Goal: Task Accomplishment & Management: Use online tool/utility

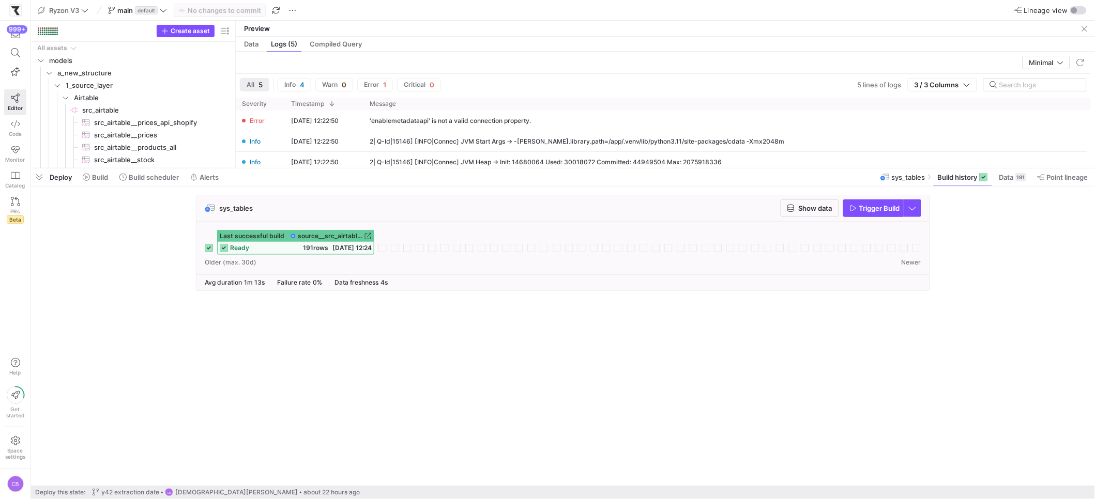
scroll to position [18, 0]
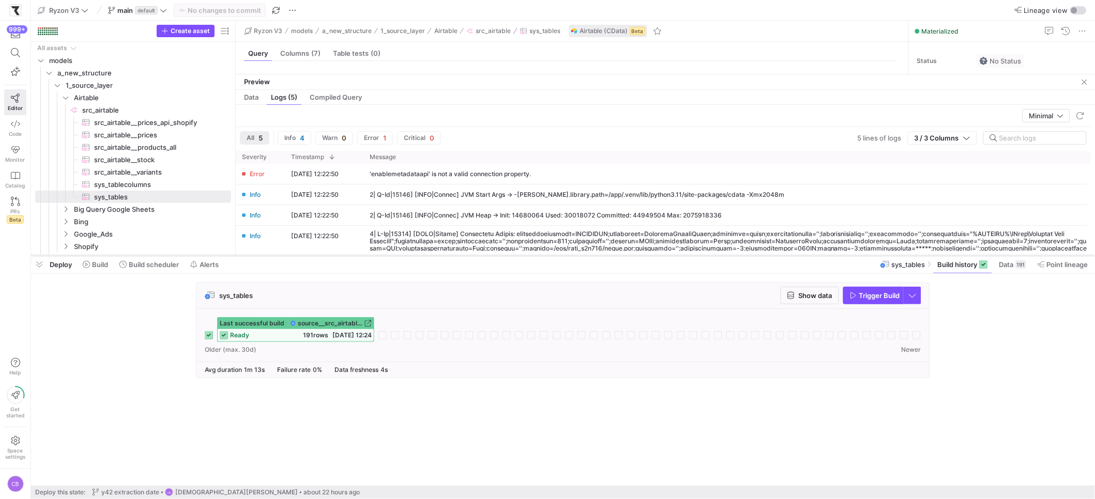
drag, startPoint x: 272, startPoint y: 169, endPoint x: 292, endPoint y: 256, distance: 89.5
click at [292, 256] on div at bounding box center [563, 256] width 1064 height 4
click at [64, 98] on icon "Press SPACE to select this row." at bounding box center [65, 98] width 5 height 3
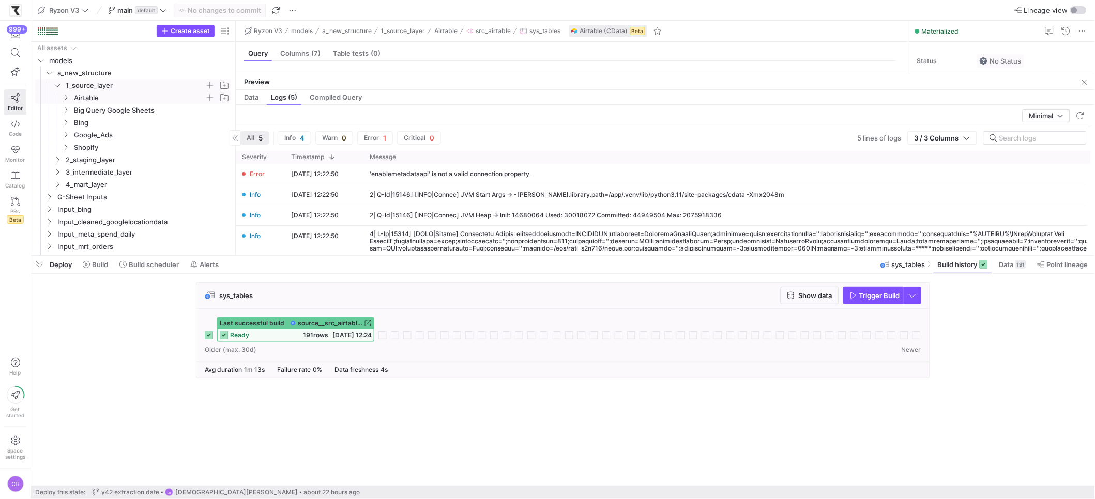
click at [57, 86] on icon "Press SPACE to select this row." at bounding box center [57, 85] width 5 height 3
click at [54, 84] on icon at bounding box center [57, 85] width 7 height 6
click at [65, 139] on icon "Press SPACE to select this row." at bounding box center [65, 140] width 7 height 6
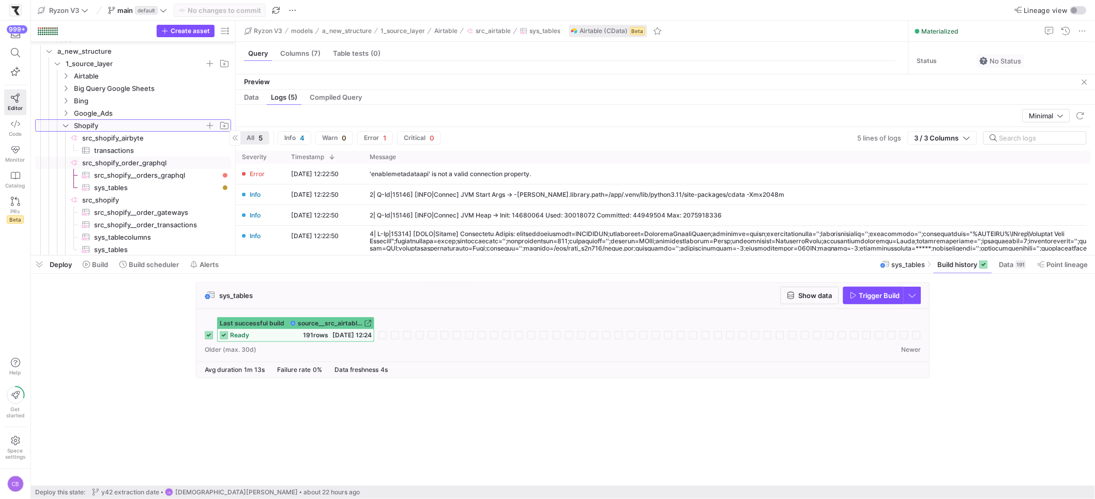
scroll to position [29, 0]
click at [129, 165] on span "src_shopify__orders_graphql​​​​​​​​​" at bounding box center [156, 168] width 125 height 12
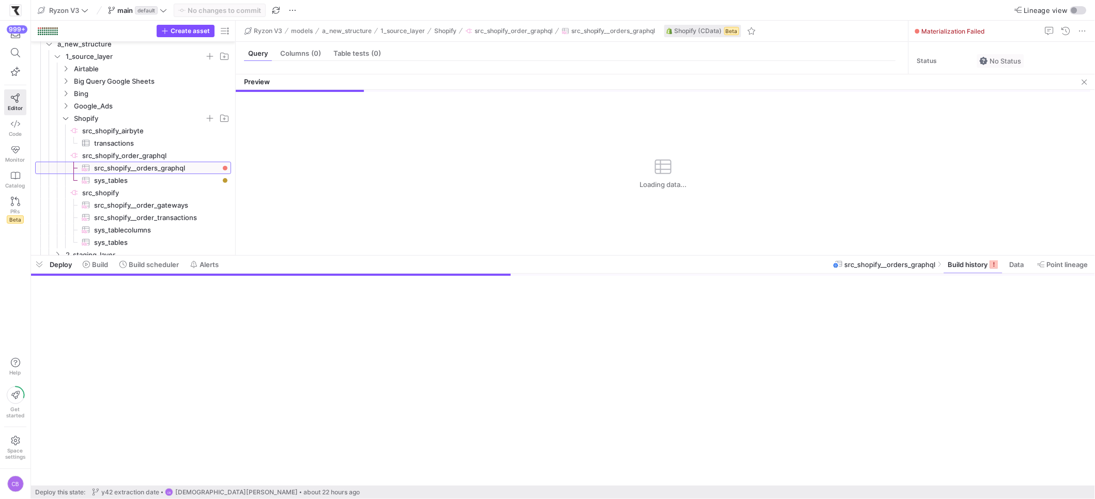
scroll to position [9, 0]
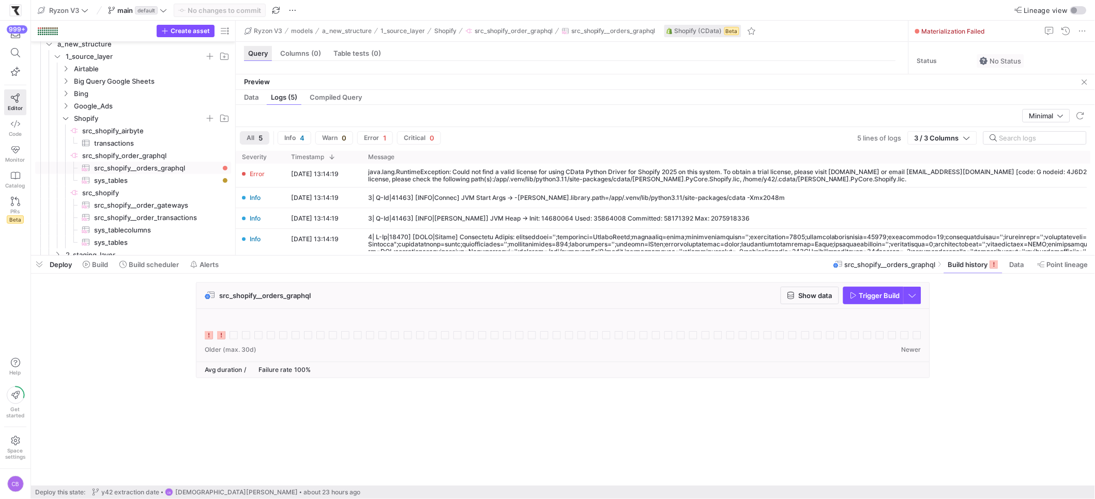
click at [258, 52] on span "Query" at bounding box center [258, 53] width 20 height 7
click at [955, 268] on span "Build history" at bounding box center [968, 264] width 40 height 8
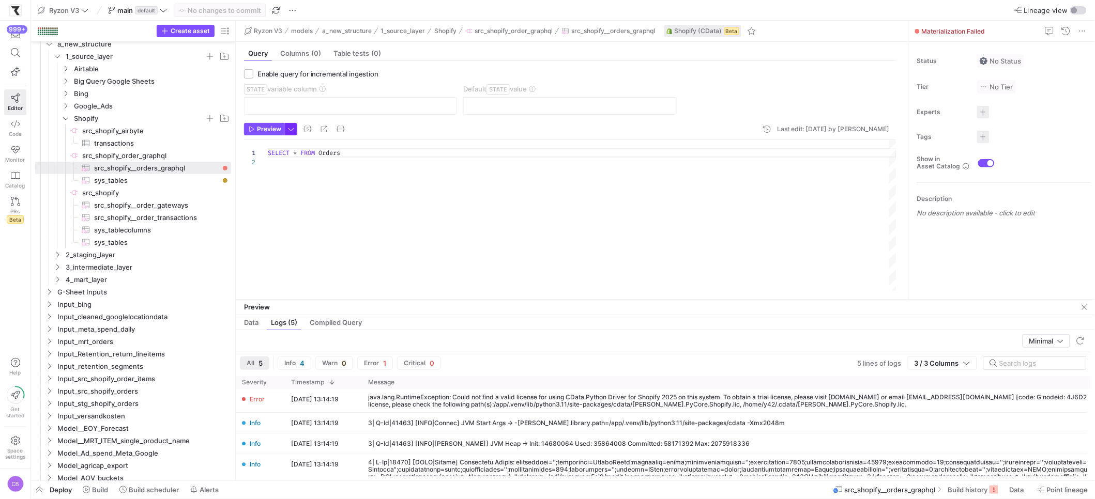
click at [293, 133] on span "button" at bounding box center [290, 129] width 11 height 11
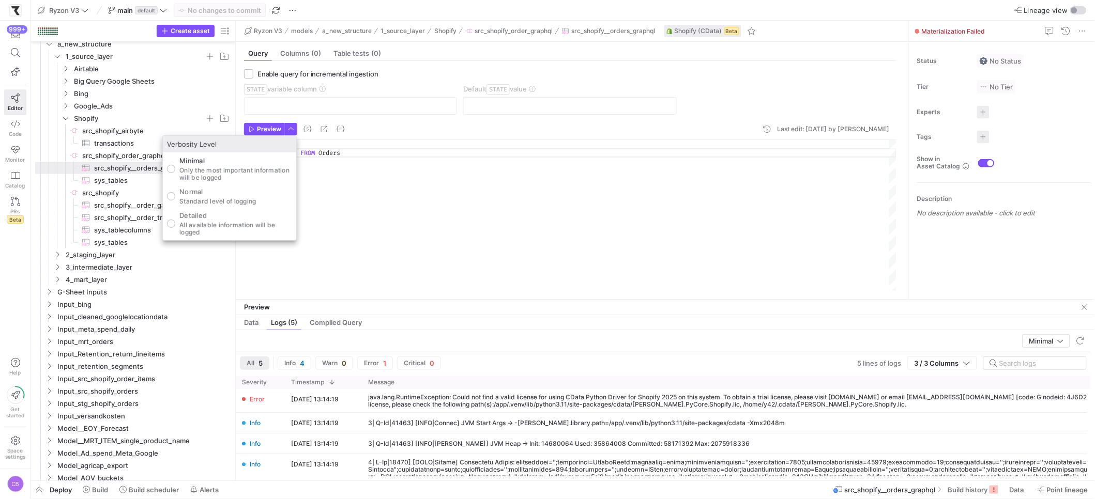
click at [263, 129] on div at bounding box center [547, 249] width 1095 height 499
click at [263, 129] on span "Preview" at bounding box center [269, 129] width 24 height 7
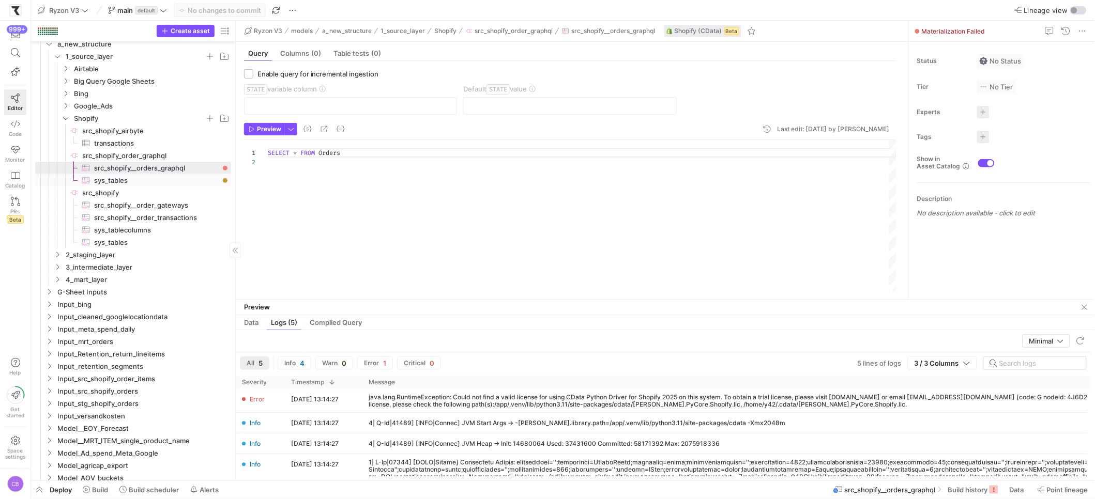
click at [154, 184] on span "sys_tables​​​​​​​​​" at bounding box center [156, 181] width 125 height 12
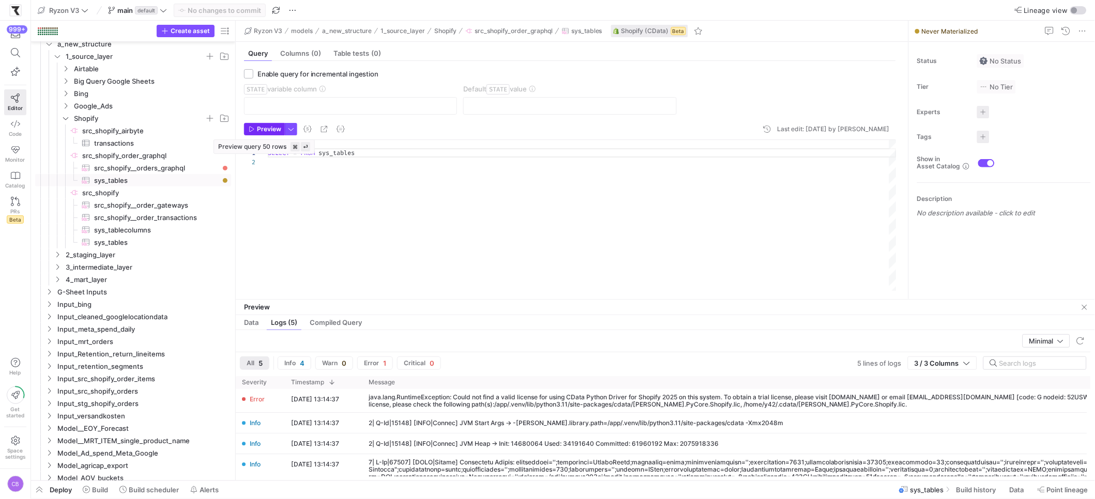
click at [251, 129] on icon "button" at bounding box center [252, 129] width 6 height 6
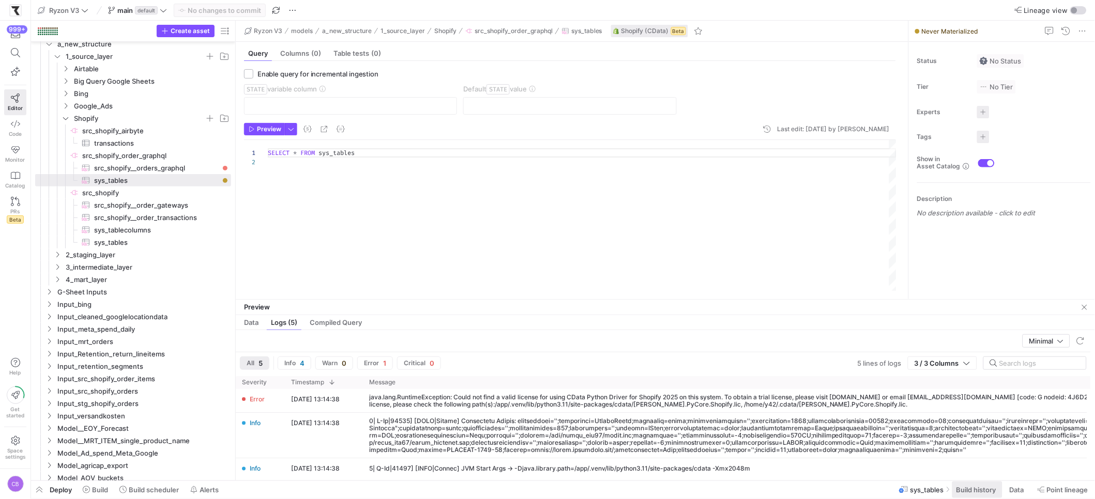
click at [984, 495] on span at bounding box center [977, 490] width 50 height 17
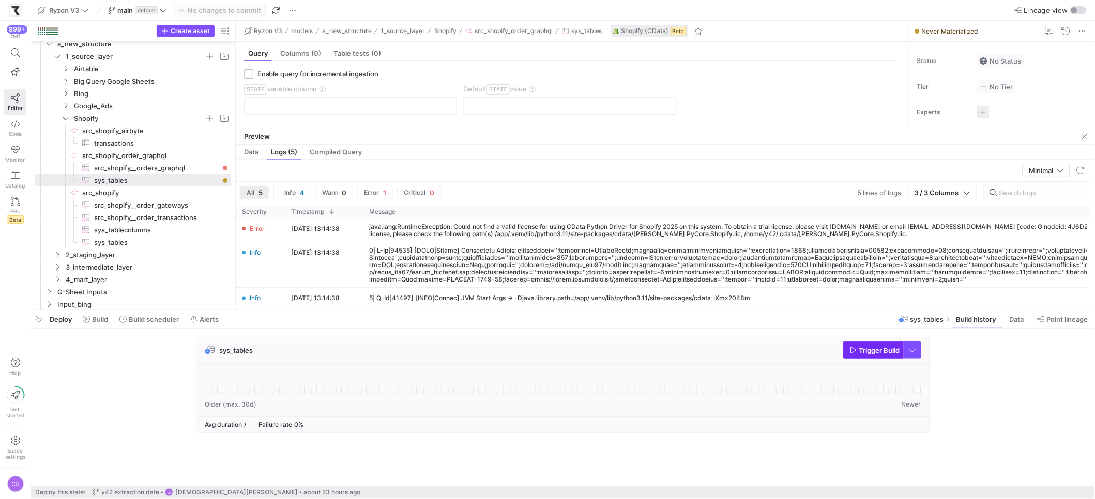
click at [854, 356] on span "button" at bounding box center [872, 350] width 59 height 17
click at [236, 378] on div at bounding box center [563, 384] width 716 height 25
click at [127, 171] on span "src_shopify__orders_graphql​​​​​​​​​" at bounding box center [156, 168] width 125 height 12
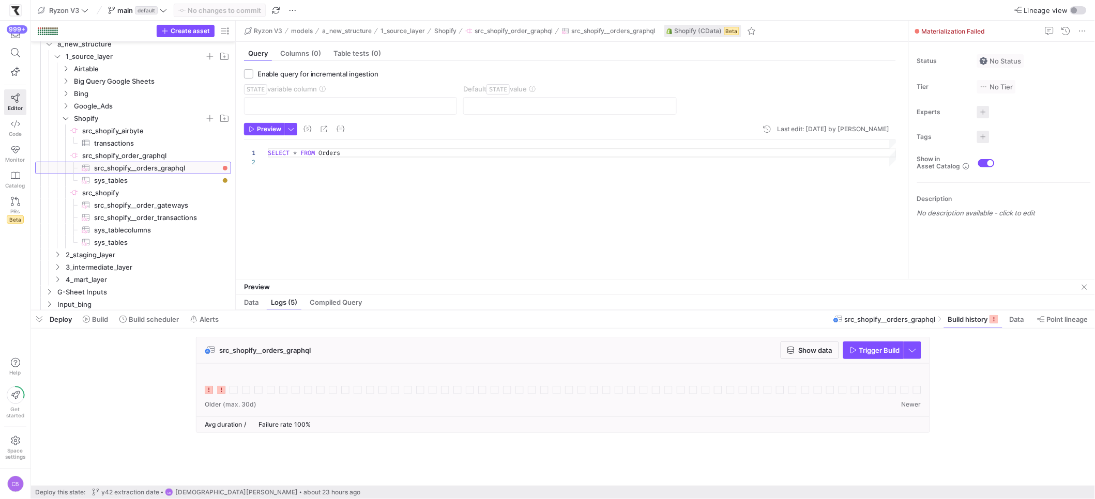
drag, startPoint x: 315, startPoint y: 128, endPoint x: 314, endPoint y: 211, distance: 82.7
click at [313, 279] on div at bounding box center [665, 279] width 859 height 1
click at [359, 146] on div "SELECT * FROM Orders" at bounding box center [582, 205] width 628 height 130
click at [360, 157] on div "SELECT * FROM Orders" at bounding box center [582, 205] width 628 height 130
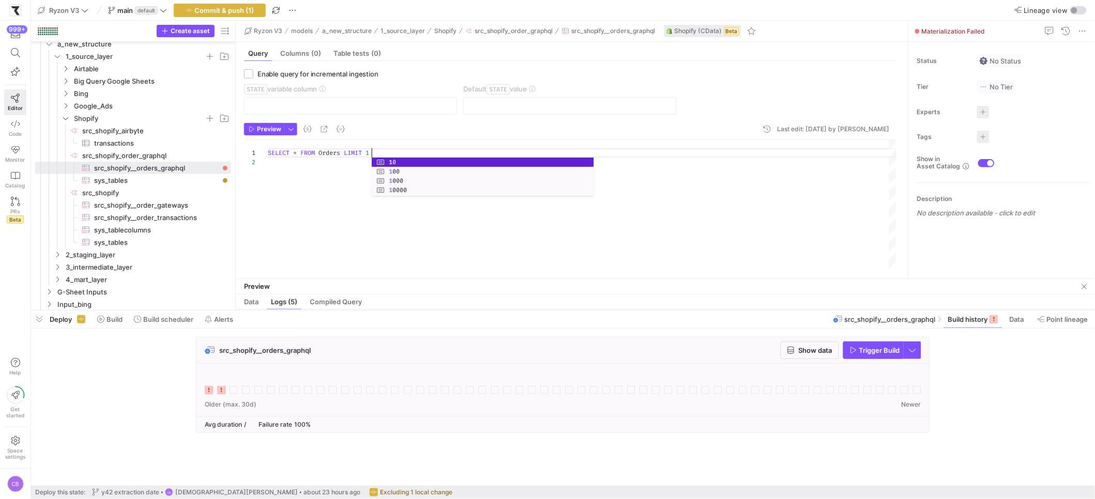
scroll to position [0, 107]
click at [363, 174] on div "SELECT * FROM Orders LIMIT 10" at bounding box center [582, 205] width 628 height 130
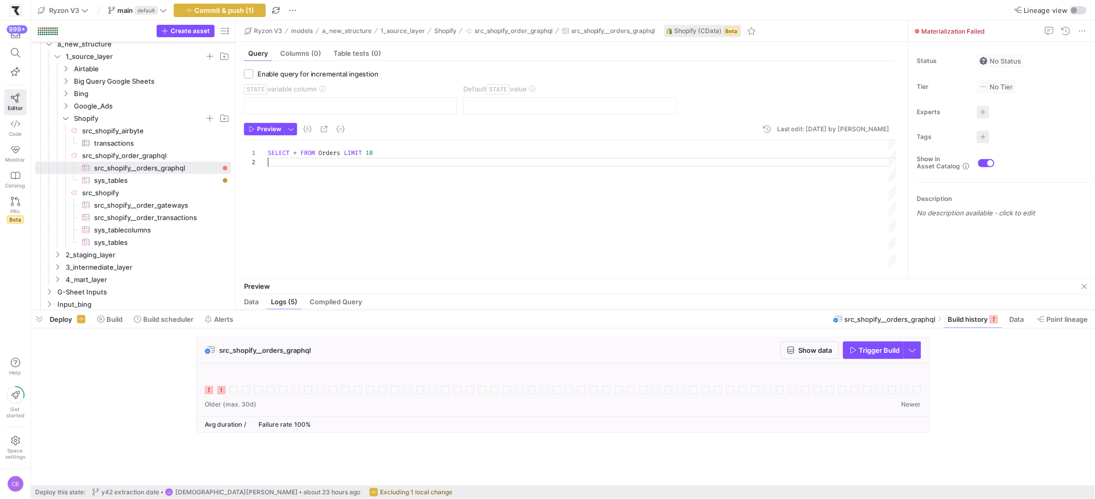
type textarea "SELECT * FROM Orders LIMIT 10"
click at [241, 17] on y42-button "Commit & push (1)" at bounding box center [220, 10] width 92 height 13
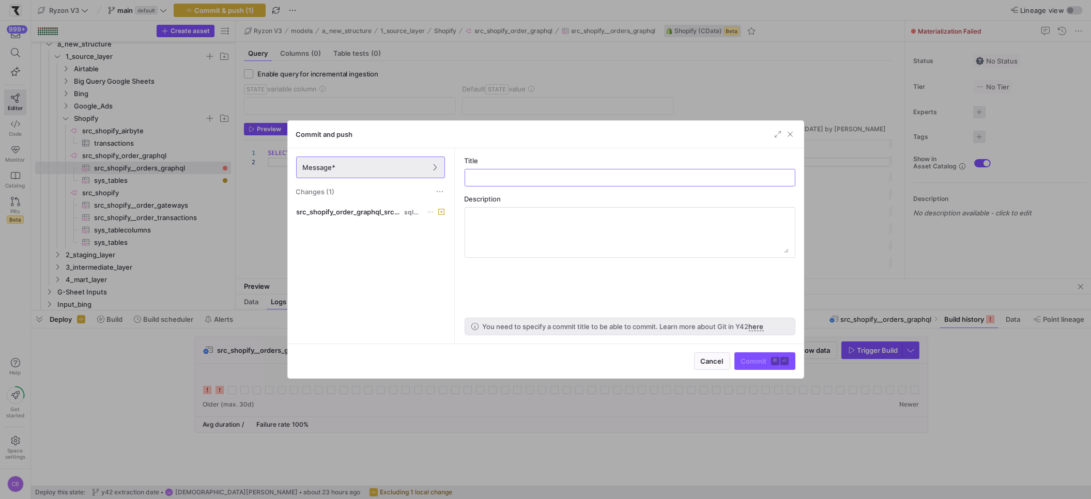
click at [242, 15] on div at bounding box center [545, 249] width 1091 height 499
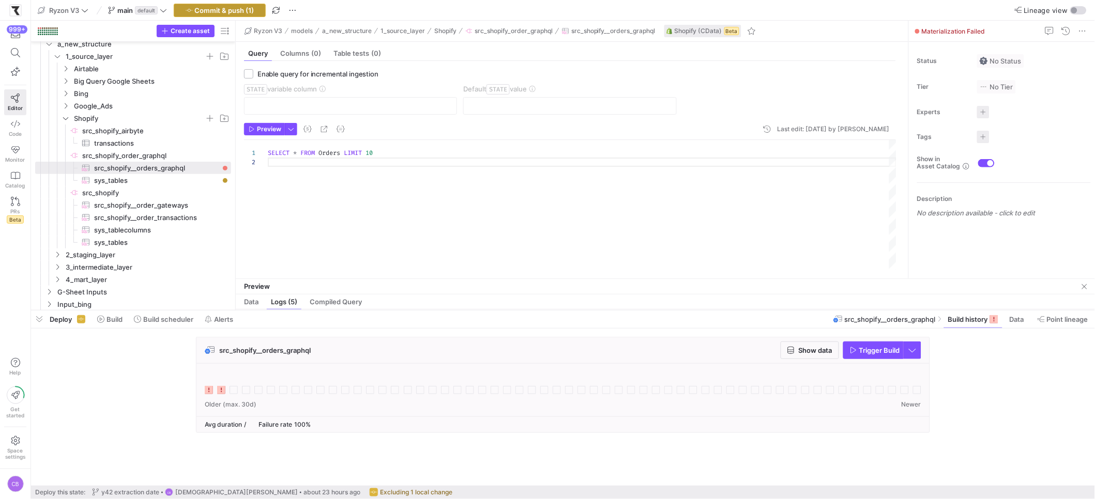
click at [219, 15] on span "button" at bounding box center [219, 10] width 91 height 12
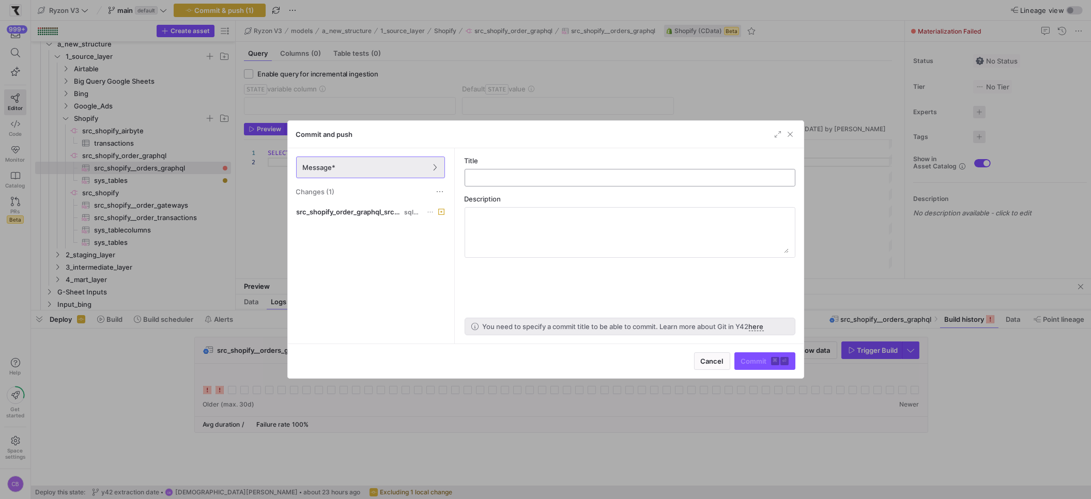
click at [479, 176] on input "text" at bounding box center [629, 178] width 313 height 8
click at [681, 177] on input "text" at bounding box center [629, 178] width 313 height 8
type input "testing graph ql cadta"
click at [756, 355] on span "submit" at bounding box center [765, 361] width 60 height 17
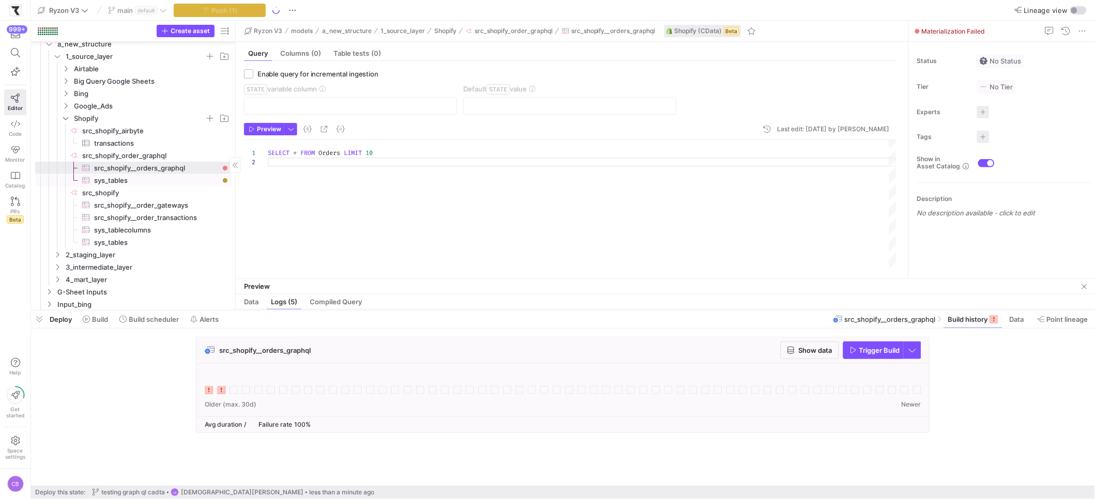
click at [134, 182] on span "sys_tables​​​​​​​​​" at bounding box center [156, 181] width 125 height 12
type textarea "SELECT * FROM sys_tables"
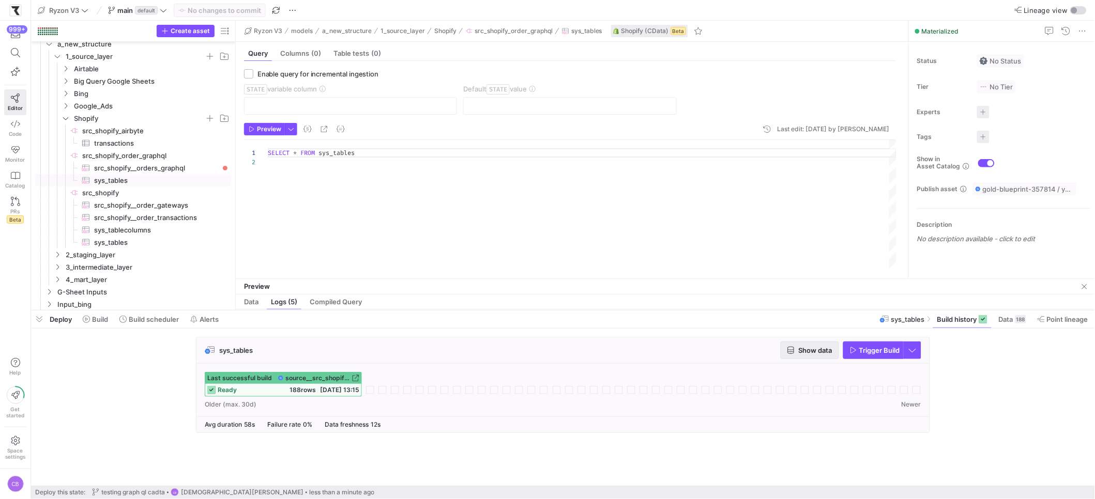
click at [806, 346] on span "Show data" at bounding box center [815, 350] width 34 height 8
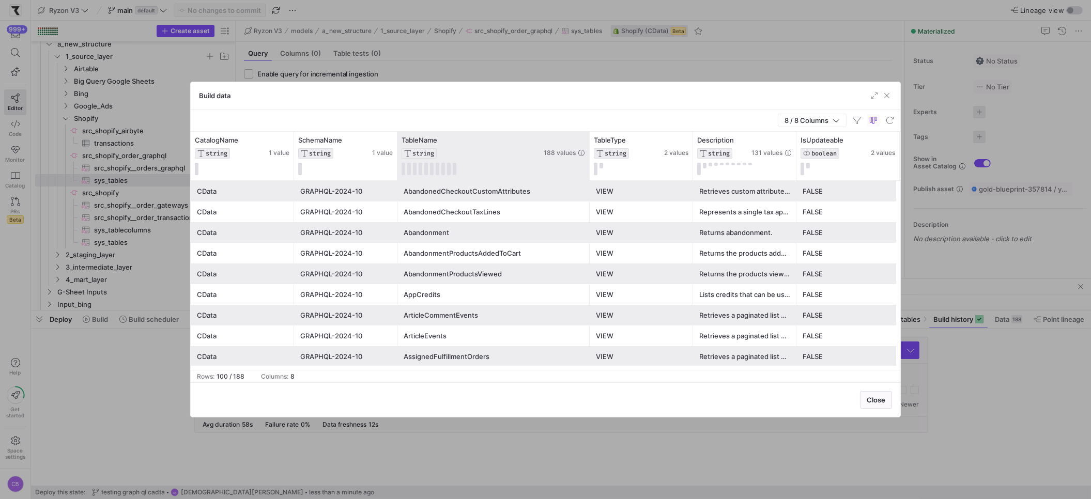
drag, startPoint x: 499, startPoint y: 152, endPoint x: 597, endPoint y: 163, distance: 99.2
click at [591, 162] on div at bounding box center [589, 156] width 4 height 49
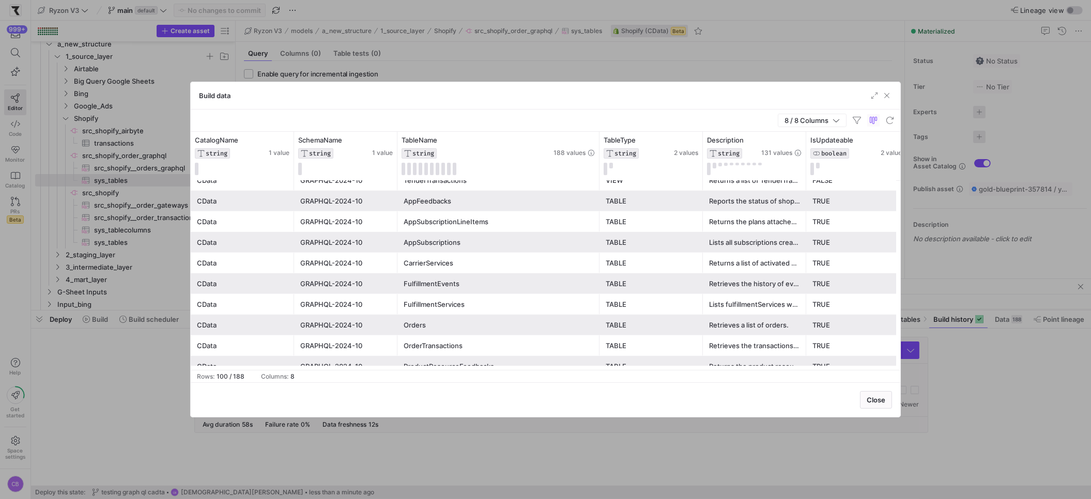
scroll to position [1838, 0]
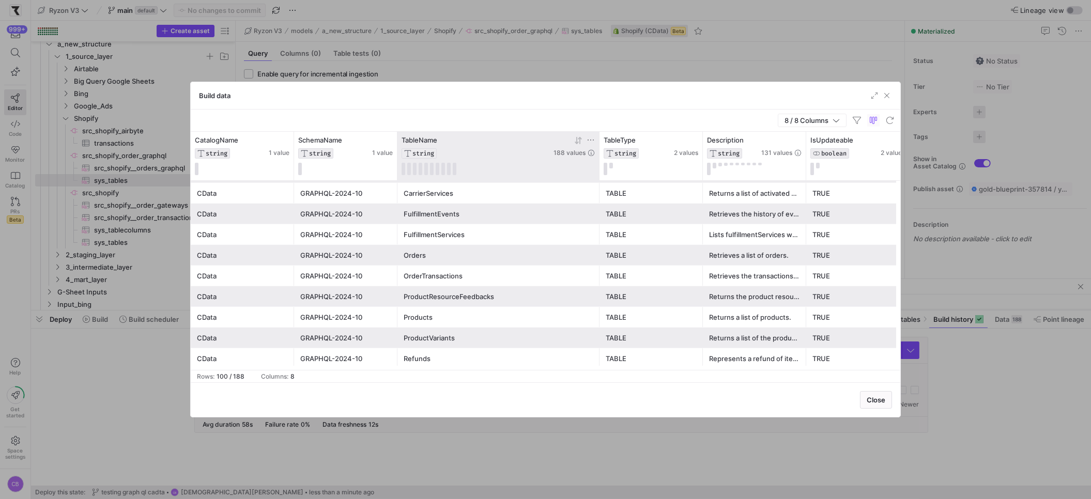
click at [590, 140] on icon at bounding box center [591, 140] width 8 height 8
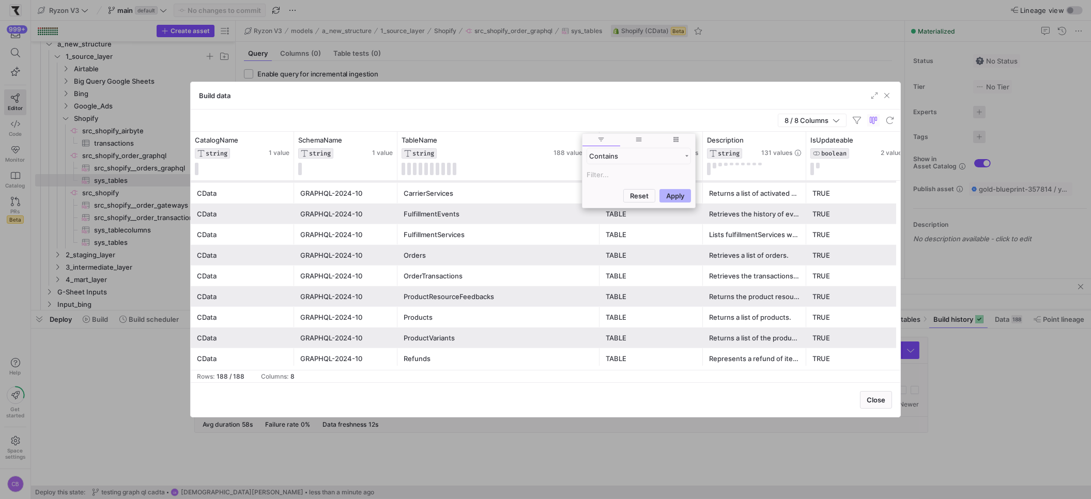
click at [597, 175] on input "Filter Value" at bounding box center [639, 174] width 104 height 12
type input "Orders"
click at [662, 238] on div "Reset Apply" at bounding box center [638, 246] width 113 height 22
click at [686, 251] on button "Apply" at bounding box center [675, 245] width 32 height 13
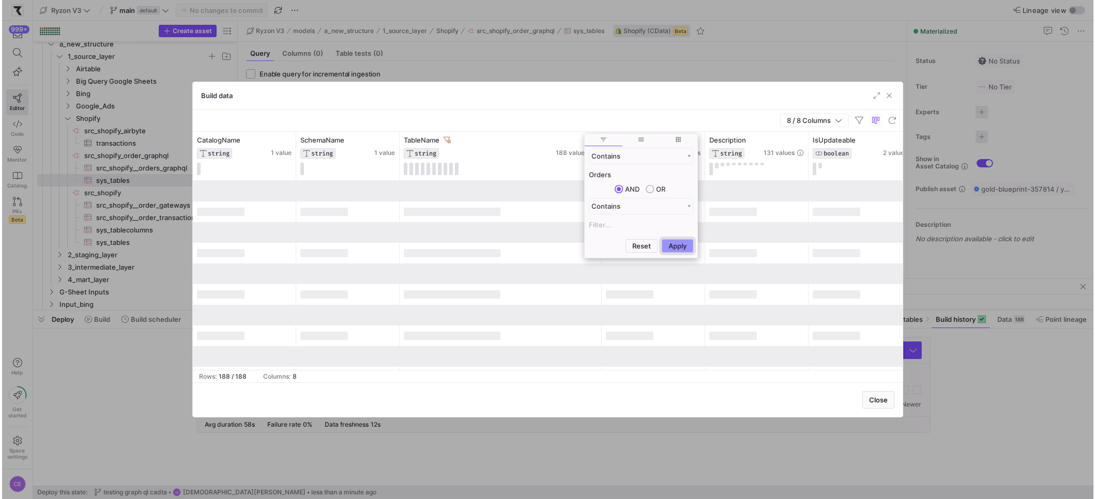
scroll to position [0, 0]
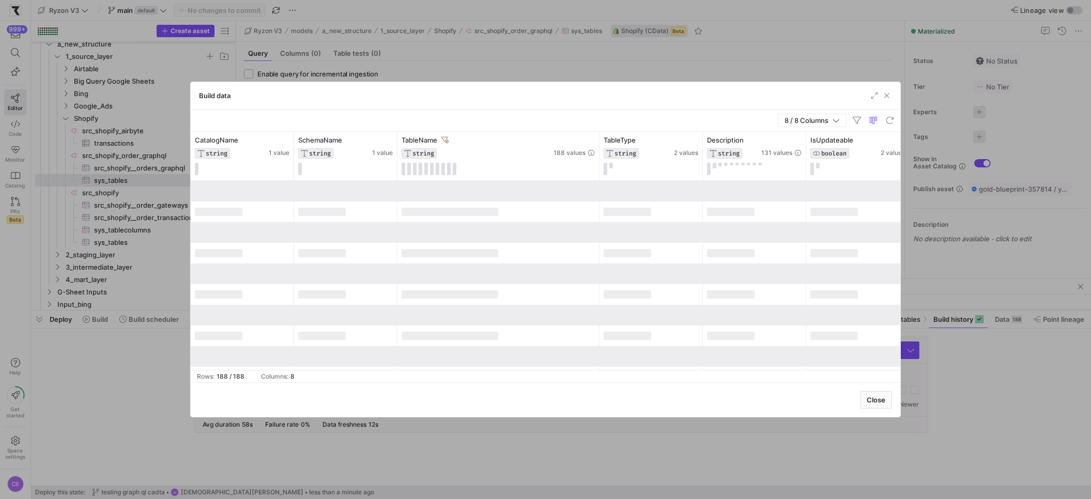
click at [421, 278] on div at bounding box center [450, 274] width 97 height 8
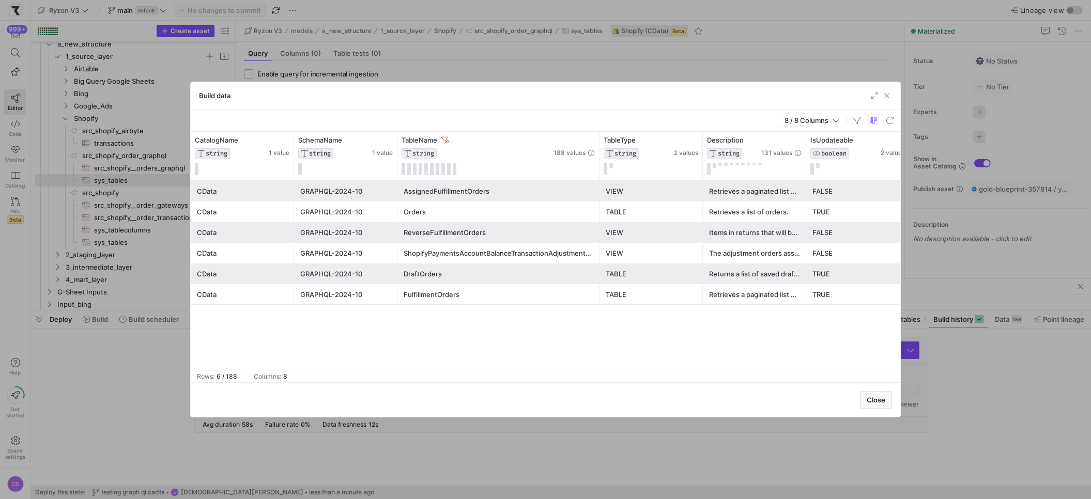
click at [485, 222] on div "Orders" at bounding box center [499, 212] width 190 height 20
click at [486, 218] on div "Orders" at bounding box center [499, 212] width 190 height 20
click at [889, 96] on span "button" at bounding box center [887, 95] width 10 height 10
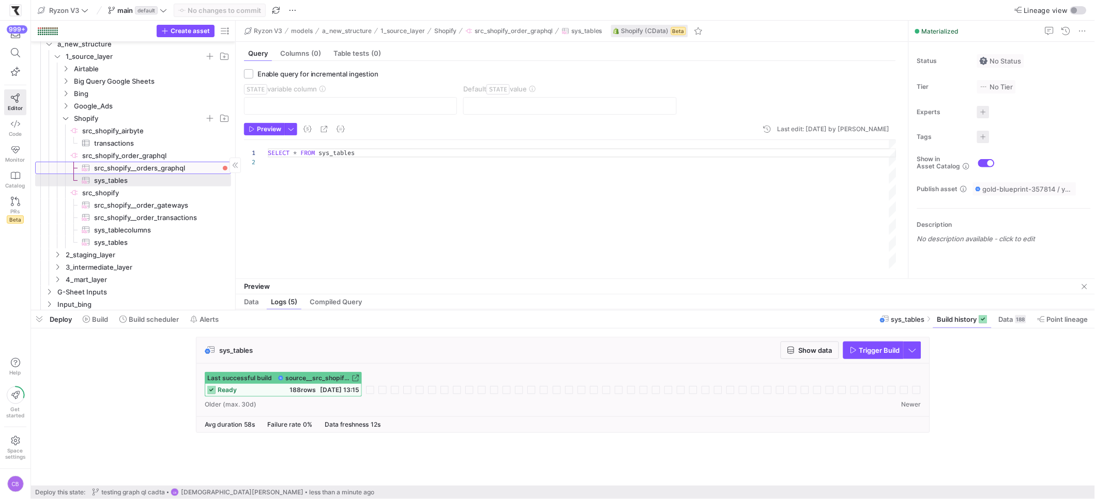
click at [183, 165] on span "src_shopify__orders_graphql​​​​​​​​​" at bounding box center [156, 168] width 125 height 12
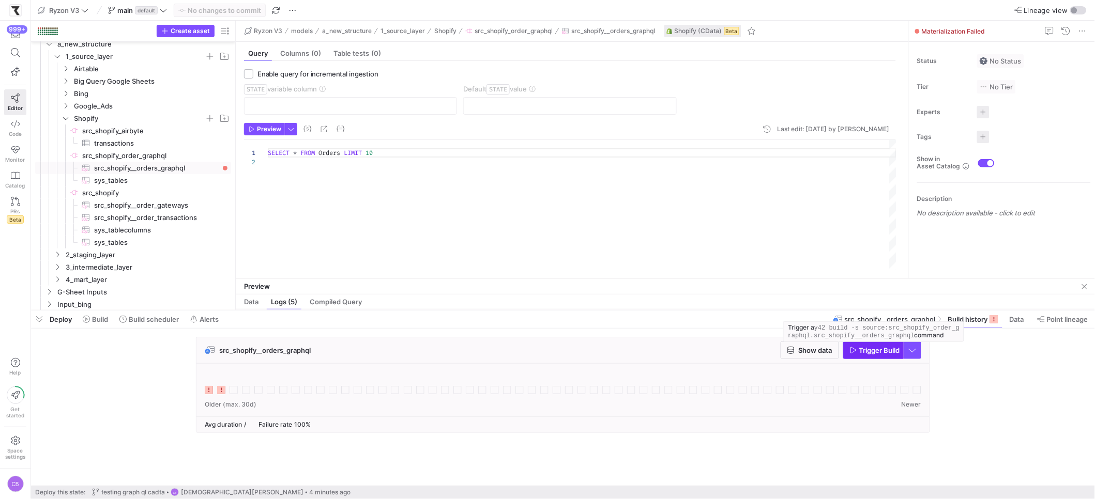
click at [892, 354] on span "Trigger Build" at bounding box center [879, 350] width 41 height 8
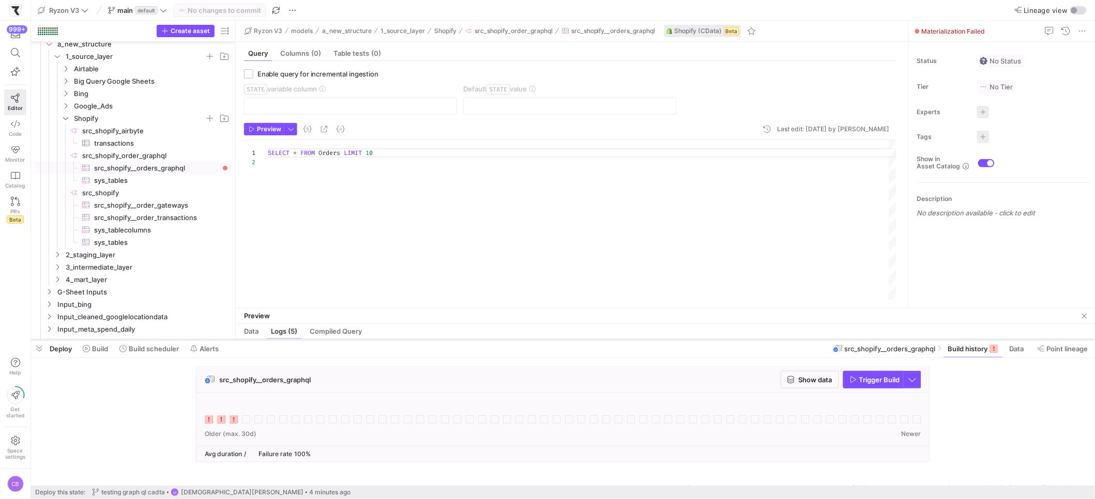
drag, startPoint x: 362, startPoint y: 311, endPoint x: 389, endPoint y: 339, distance: 38.8
click at [389, 339] on div at bounding box center [563, 340] width 1064 height 4
click at [118, 179] on span "sys_tables​​​​​​​​​" at bounding box center [156, 181] width 125 height 12
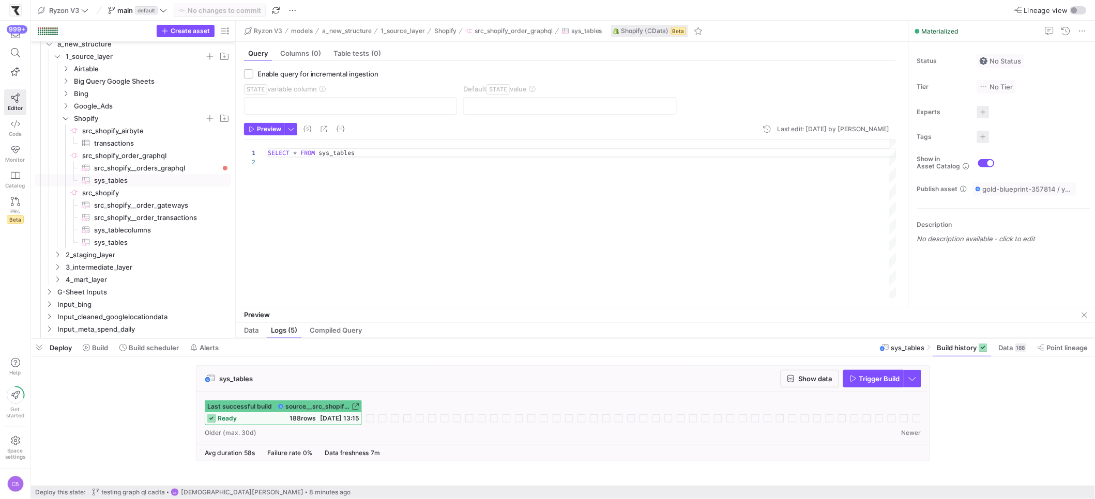
click at [362, 499] on html "999+ Editor Code Monitor Catalog PRs Beta Help Get started Space settings CB Ry…" at bounding box center [547, 249] width 1095 height 499
drag, startPoint x: 384, startPoint y: 150, endPoint x: 259, endPoint y: 130, distance: 127.3
click at [268, 140] on div "SELECT * FROM sys_tables" at bounding box center [582, 219] width 628 height 159
click at [149, 166] on span "src_shopify__orders_graphql​​​​​​​​​" at bounding box center [156, 168] width 125 height 12
type textarea "SELECT * FROM Orders LIMIT 10"
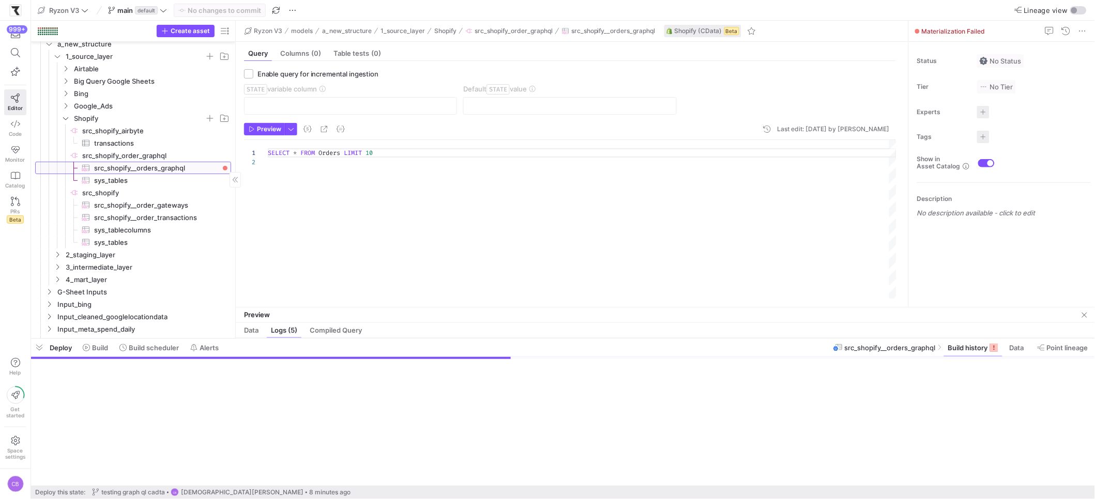
click at [149, 166] on span "src_shopify__orders_graphql​​​​​​​​​" at bounding box center [156, 168] width 125 height 12
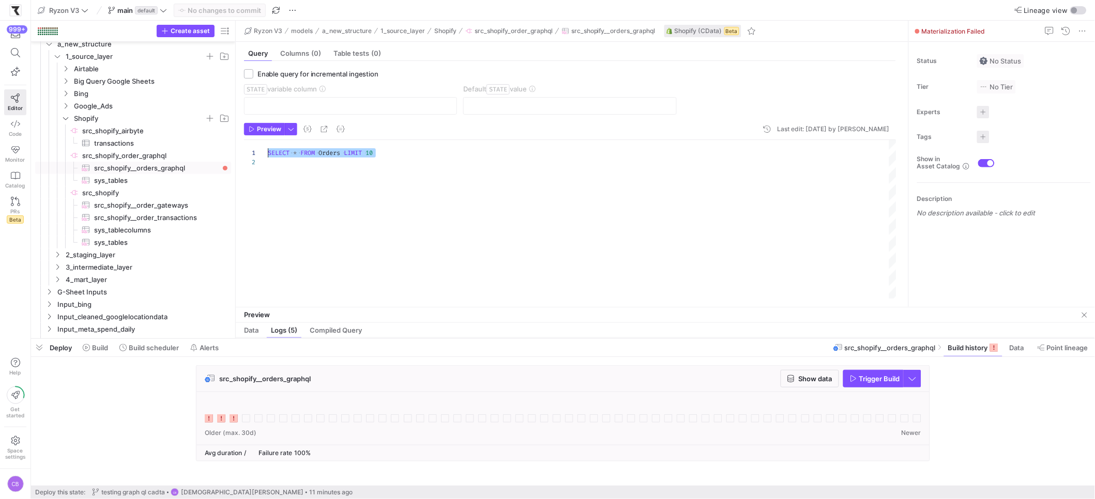
drag, startPoint x: 402, startPoint y: 155, endPoint x: 263, endPoint y: 147, distance: 138.7
click at [268, 147] on div "SELECT * FROM Orders LIMIT 10" at bounding box center [582, 219] width 628 height 159
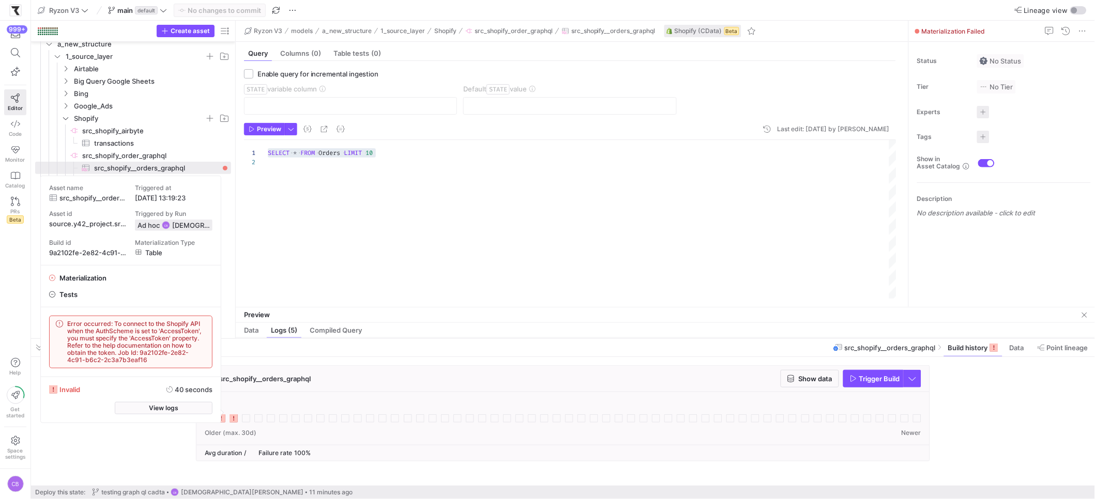
drag, startPoint x: 160, startPoint y: 359, endPoint x: 61, endPoint y: 315, distance: 107.8
click at [61, 316] on y42-info-box "Error occurred: To connect to the Shopify API when the AuthScheme is set to 'Ac…" at bounding box center [130, 342] width 163 height 53
copy span "Error occurred: To connect to the Shopify API when the AuthScheme is set to 'Ac…"
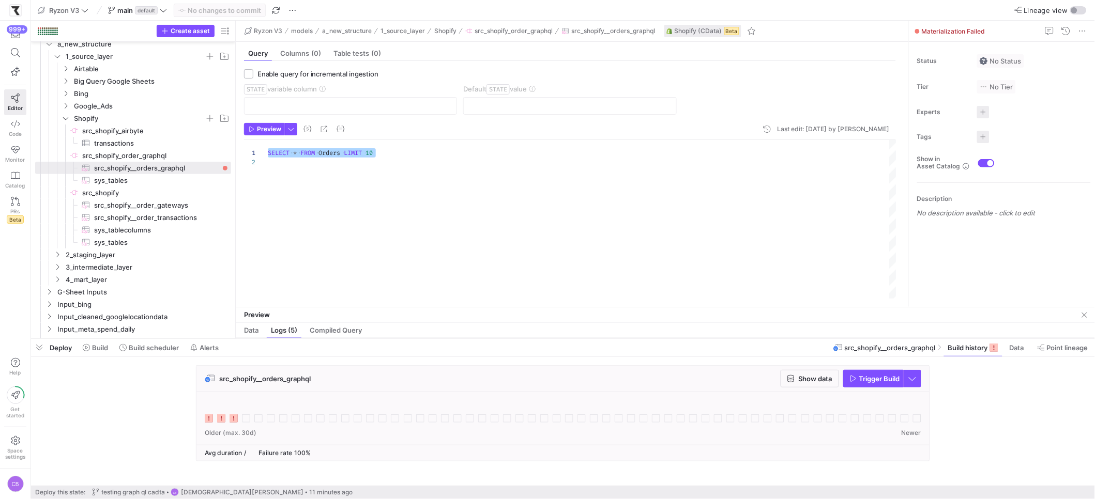
click at [498, 350] on div "Deploy Build Build scheduler Alerts src_shopify__orders_graphql Build history D…" at bounding box center [563, 348] width 1064 height 18
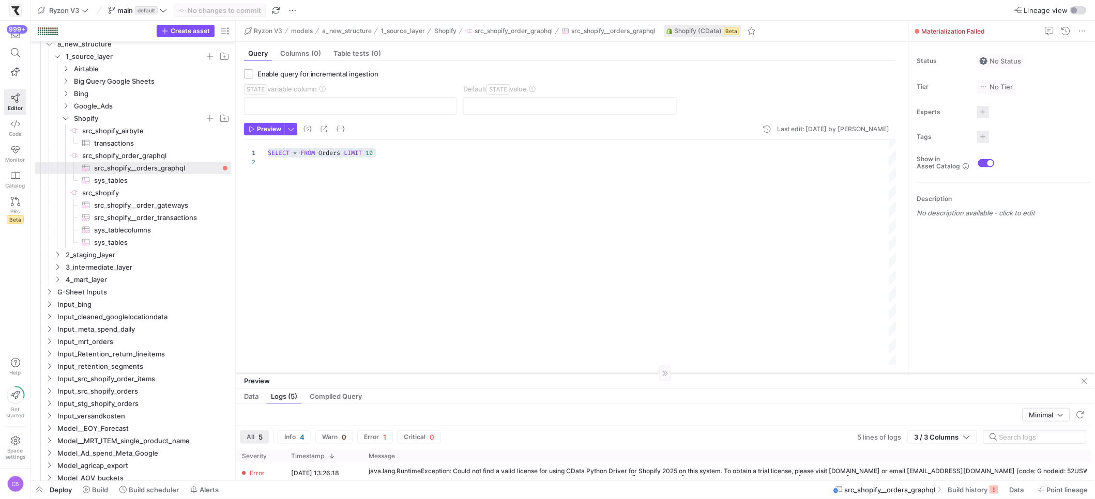
drag, startPoint x: 298, startPoint y: 450, endPoint x: 322, endPoint y: 318, distance: 134.1
click at [322, 373] on div at bounding box center [665, 373] width 859 height 1
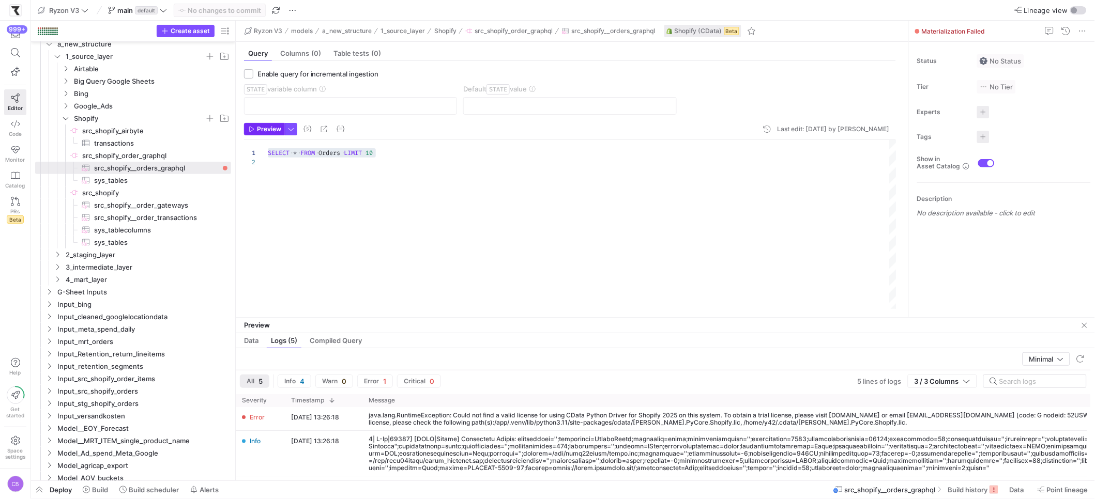
click at [269, 127] on span "Preview" at bounding box center [269, 129] width 24 height 7
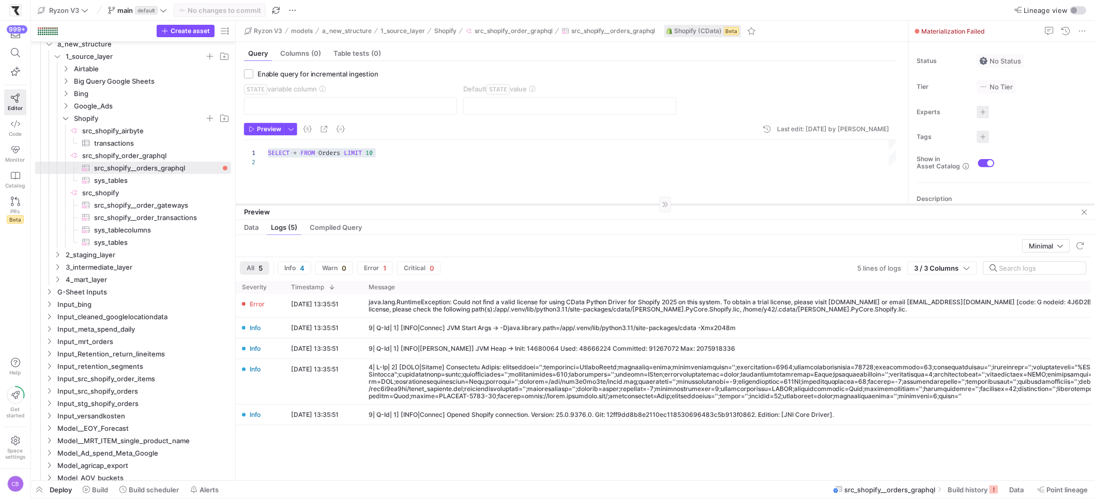
drag, startPoint x: 393, startPoint y: 317, endPoint x: 419, endPoint y: 204, distance: 116.1
click at [419, 204] on div at bounding box center [665, 204] width 859 height 1
click at [257, 128] on span "Preview" at bounding box center [269, 129] width 24 height 7
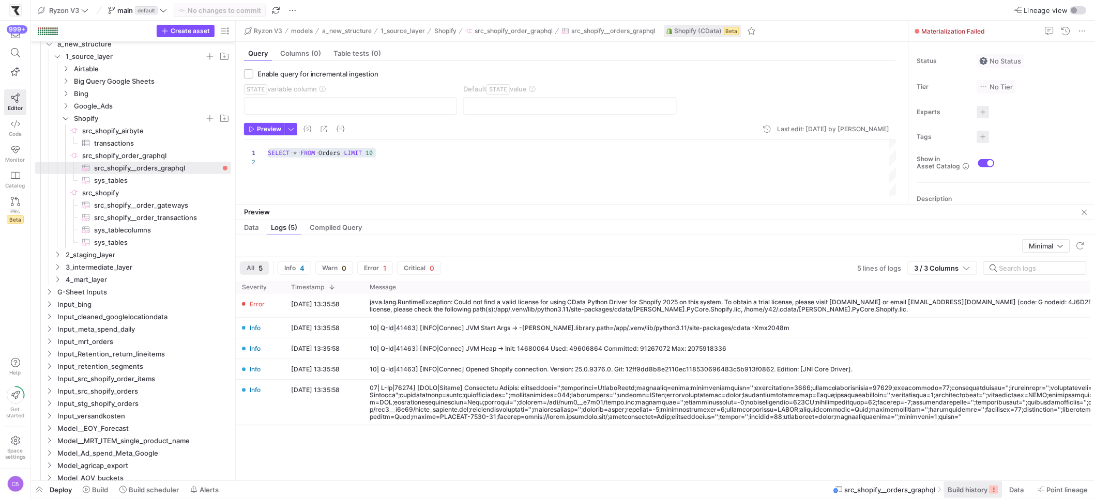
click at [961, 487] on span "Build history" at bounding box center [968, 490] width 40 height 8
